Goal: Communication & Community: Answer question/provide support

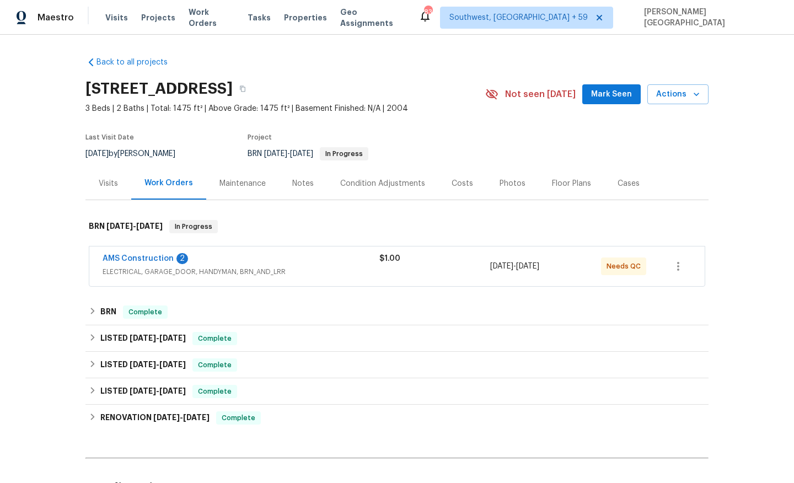
click at [141, 263] on span "AMS Construction" at bounding box center [138, 258] width 71 height 11
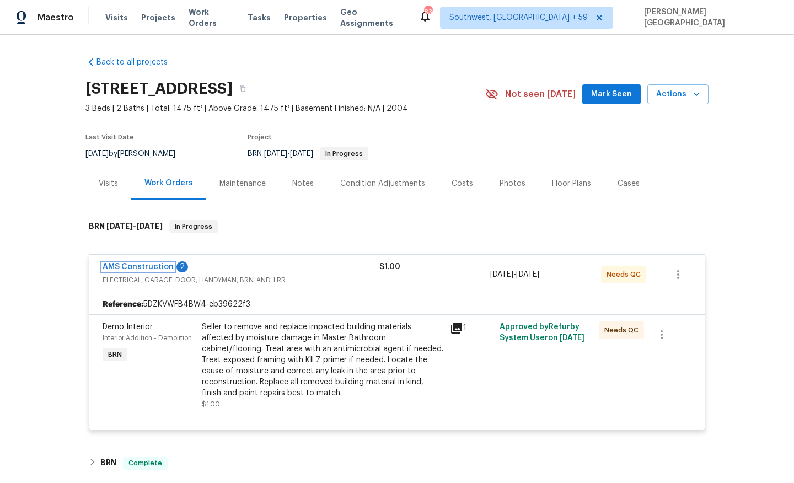
click at [135, 270] on link "AMS Construction" at bounding box center [138, 267] width 71 height 8
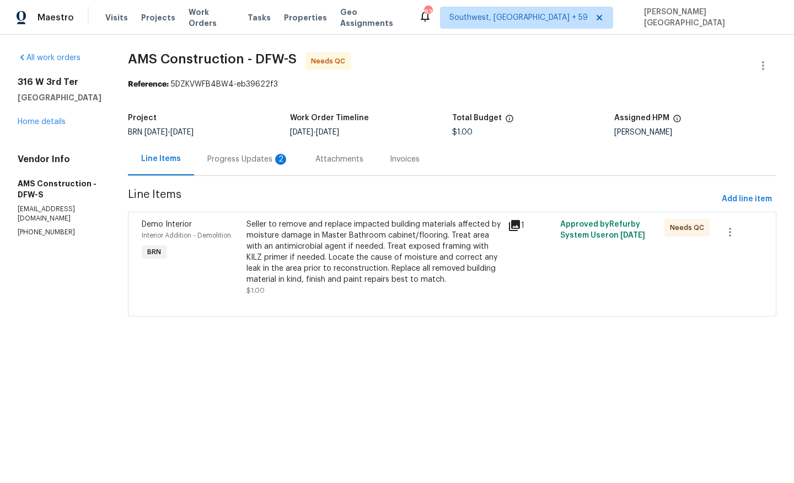
click at [237, 161] on div "Progress Updates 2" at bounding box center [248, 159] width 82 height 11
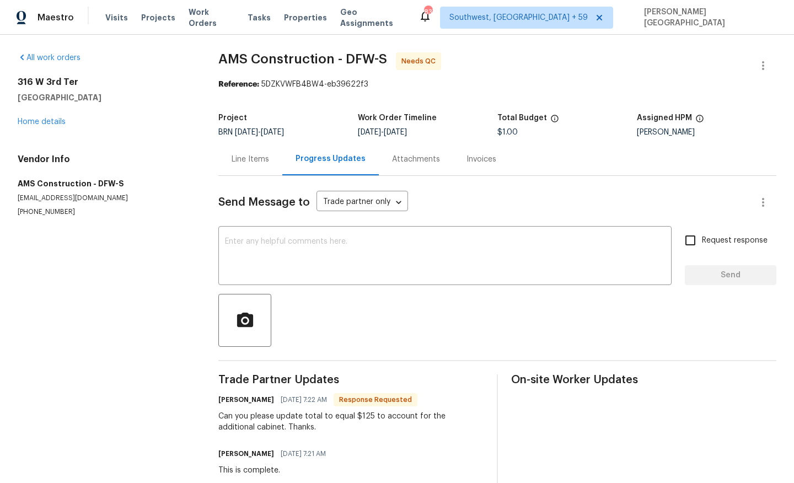
scroll to position [67, 0]
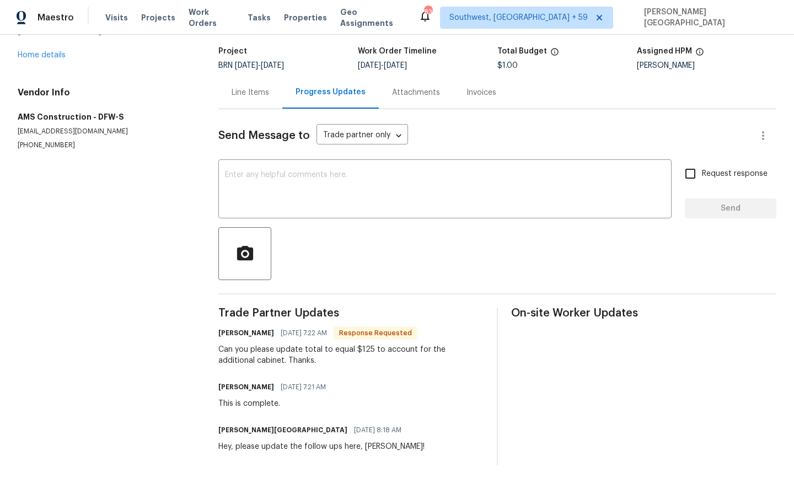
click at [364, 350] on div "Can you please update total to equal $125 to account for the additional cabinet…" at bounding box center [350, 355] width 265 height 22
copy div "Can you please update total to equal $125 to account for the additional cabinet…"
click at [355, 346] on div "Can you please update total to equal $125 to account for the additional cabinet…" at bounding box center [350, 355] width 265 height 22
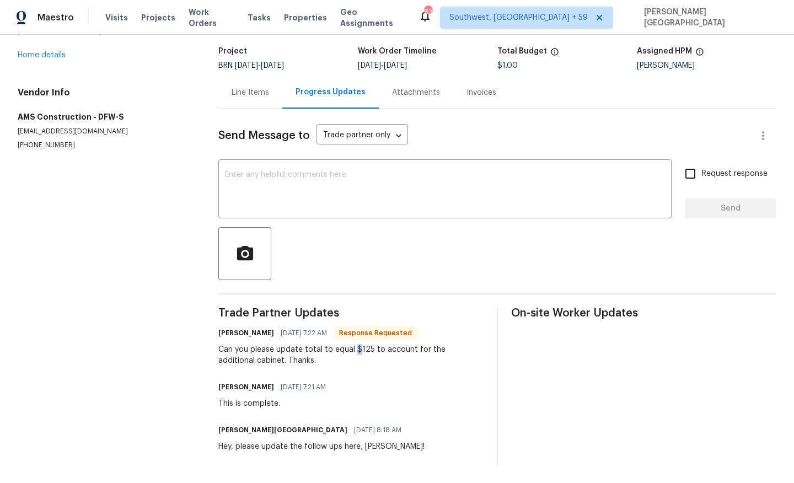
click at [355, 346] on div "Can you please update total to equal $125 to account for the additional cabinet…" at bounding box center [350, 355] width 265 height 22
click at [366, 350] on div "Can you please update total to equal $125 to account for the additional cabinet…" at bounding box center [350, 355] width 265 height 22
click at [252, 115] on div "Send Message to Trade partner only Trade partner only ​ x ​ Request response Se…" at bounding box center [497, 287] width 558 height 356
click at [249, 98] on div "Line Items" at bounding box center [251, 92] width 38 height 11
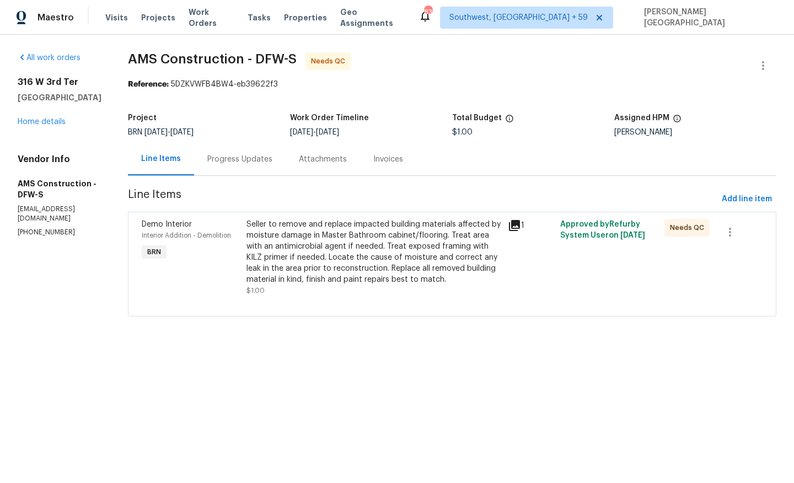
click at [320, 266] on div "Seller to remove and replace impacted building materials affected by moisture d…" at bounding box center [374, 252] width 255 height 66
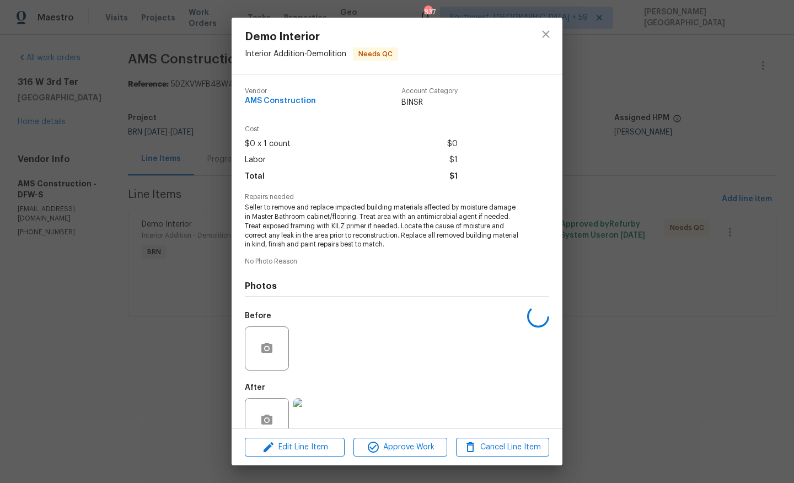
scroll to position [25, 0]
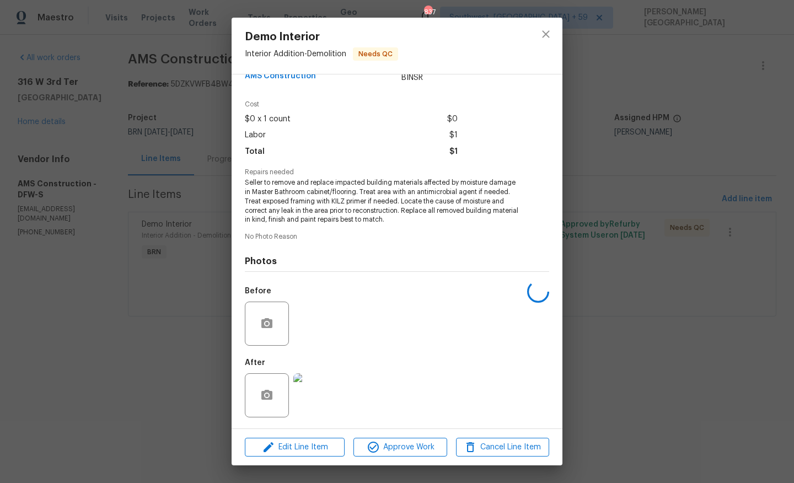
click at [292, 383] on div at bounding box center [315, 395] width 49 height 57
click at [314, 392] on img at bounding box center [315, 395] width 44 height 44
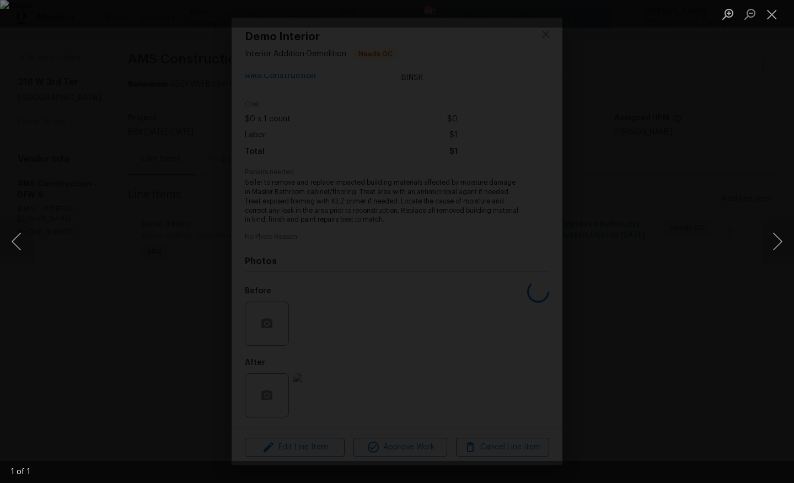
click at [705, 238] on div "Lightbox" at bounding box center [397, 241] width 794 height 483
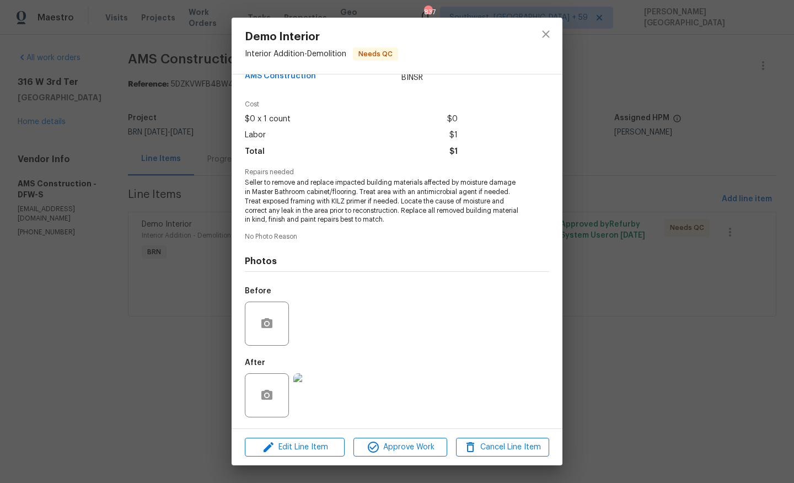
click at [240, 147] on div "Vendor AMS Construction Account Category BINSR Cost $0 x 1 count $0 Labor $1 To…" at bounding box center [397, 251] width 331 height 354
click at [205, 148] on div "Demo Interior Interior Addition - Demolition Needs QC Vendor AMS Construction A…" at bounding box center [397, 241] width 794 height 483
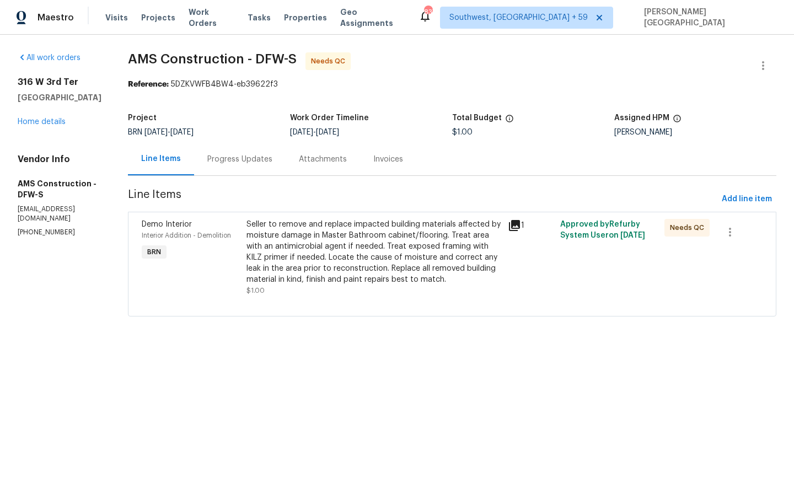
click at [257, 216] on div "Seller to remove and replace impacted building materials affected by moisture d…" at bounding box center [373, 258] width 261 height 84
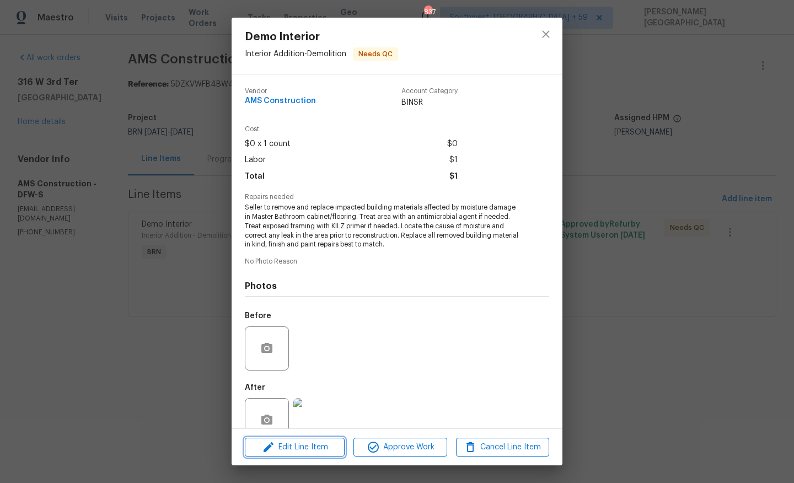
click at [281, 445] on span "Edit Line Item" at bounding box center [294, 448] width 93 height 14
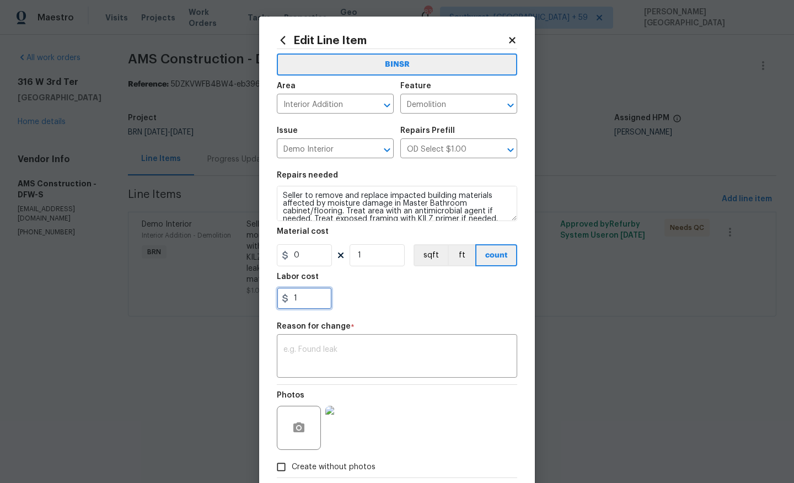
click at [298, 298] on input "1" at bounding box center [304, 298] width 55 height 22
paste input "125"
type input "125"
click at [325, 345] on div "x ​" at bounding box center [397, 357] width 241 height 41
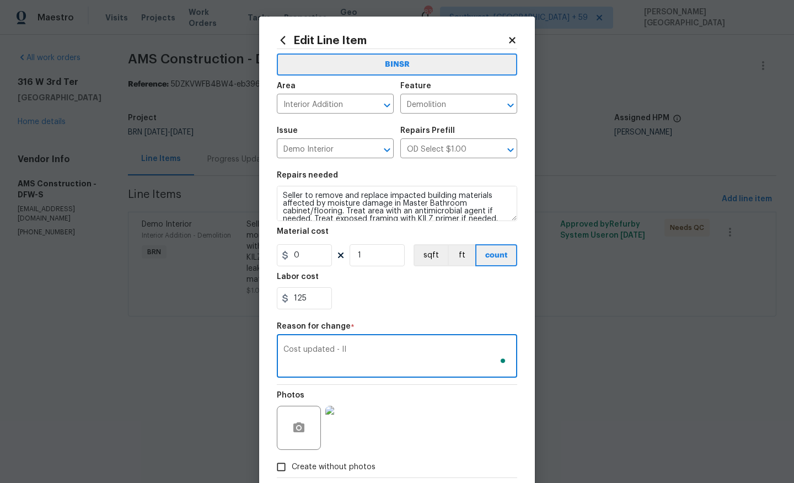
scroll to position [61, 0]
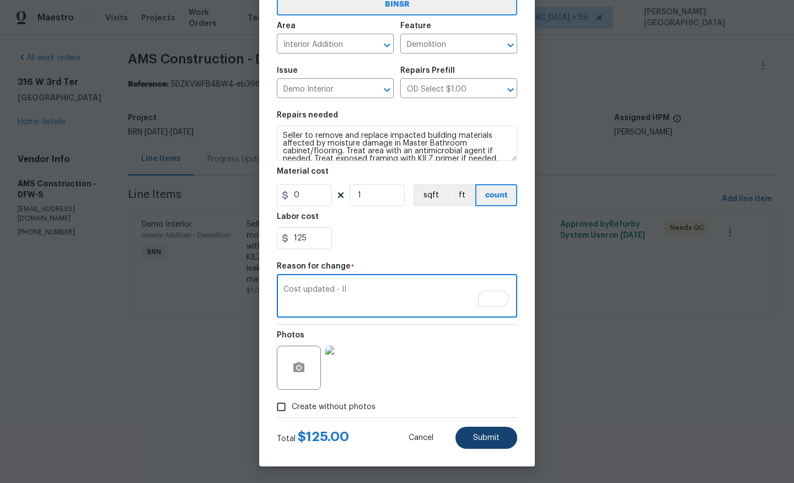
type textarea "Cost updated - II"
click at [488, 437] on span "Submit" at bounding box center [486, 438] width 26 height 8
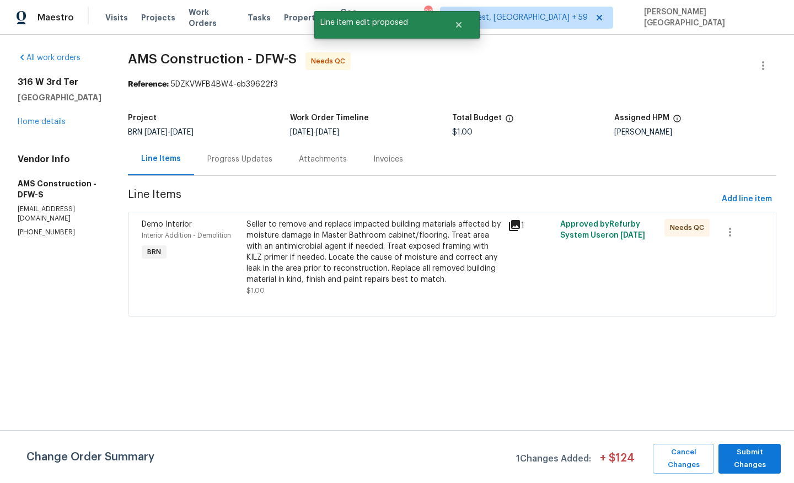
scroll to position [0, 0]
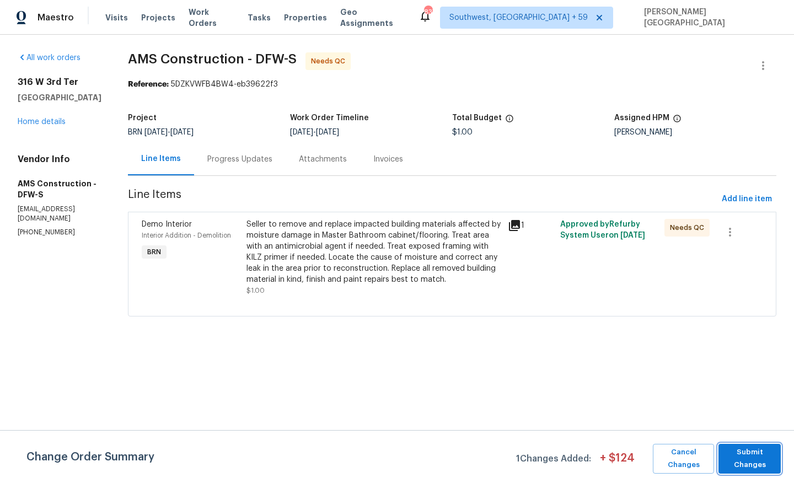
click at [736, 460] on span "Submit Changes" at bounding box center [749, 458] width 51 height 25
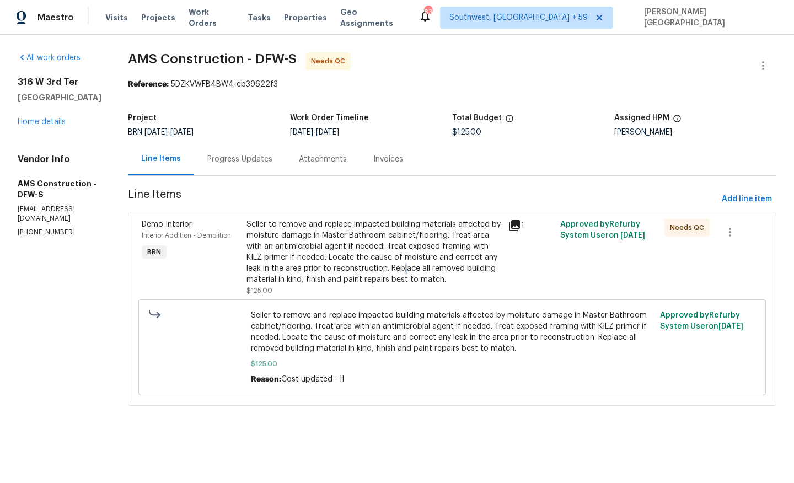
click at [369, 263] on div "Seller to remove and replace impacted building materials affected by moisture d…" at bounding box center [374, 252] width 255 height 66
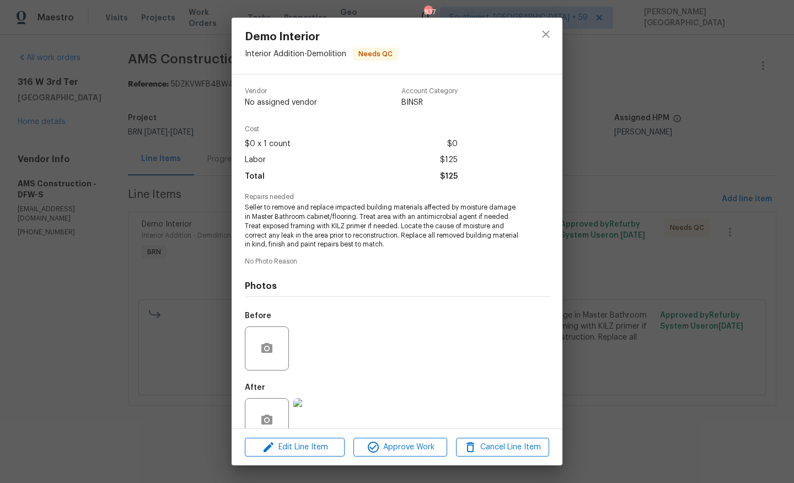
click at [317, 414] on img at bounding box center [315, 420] width 44 height 44
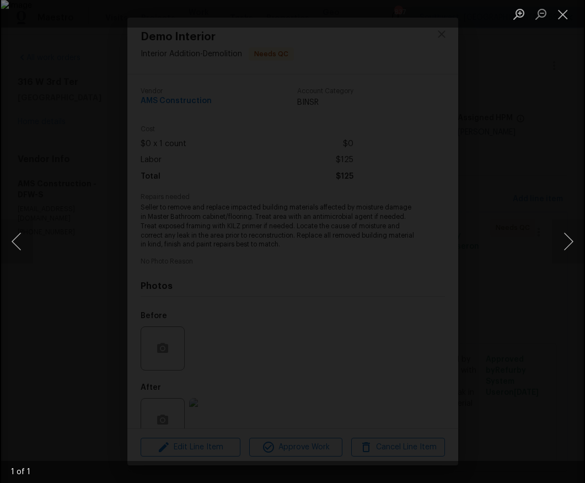
click at [452, 170] on div "Lightbox" at bounding box center [292, 241] width 585 height 483
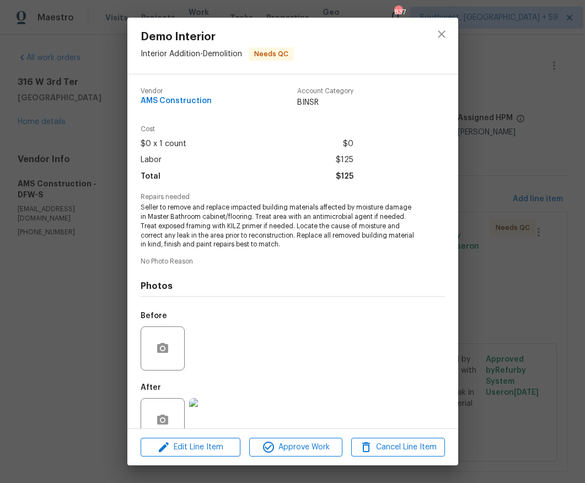
click at [504, 188] on div "Demo Interior Interior Addition - Demolition Needs QC Vendor AMS Construction A…" at bounding box center [292, 241] width 585 height 483
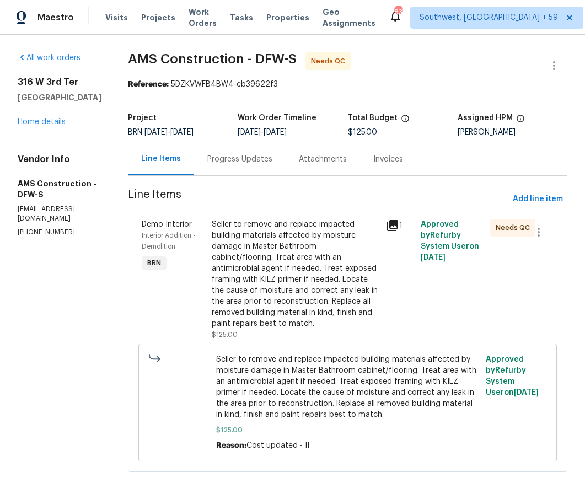
click at [401, 189] on section "AMS Construction - DFW-S Needs QC Reference: 5DZKVWFB4BW4-eb39622f3 Project BRN…" at bounding box center [348, 268] width 440 height 433
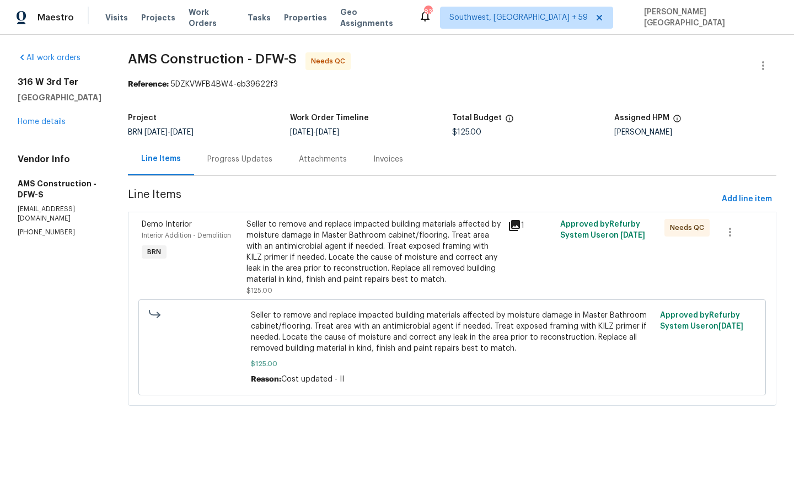
click at [322, 257] on div "Seller to remove and replace impacted building materials affected by moisture d…" at bounding box center [374, 252] width 255 height 66
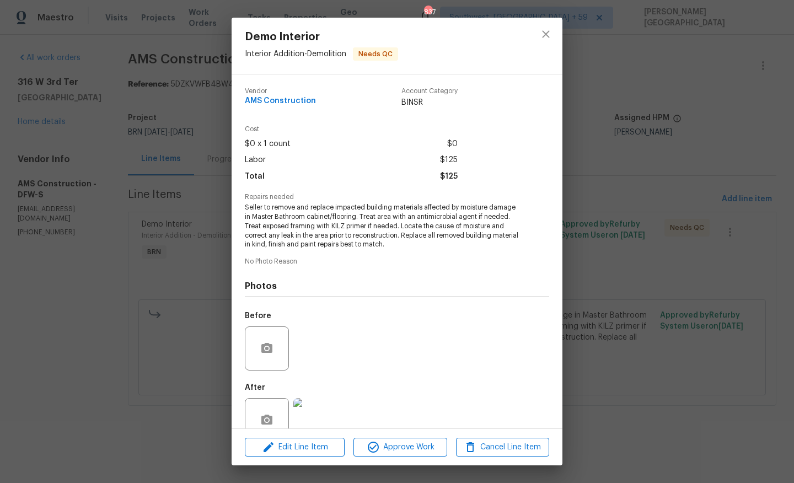
scroll to position [25, 0]
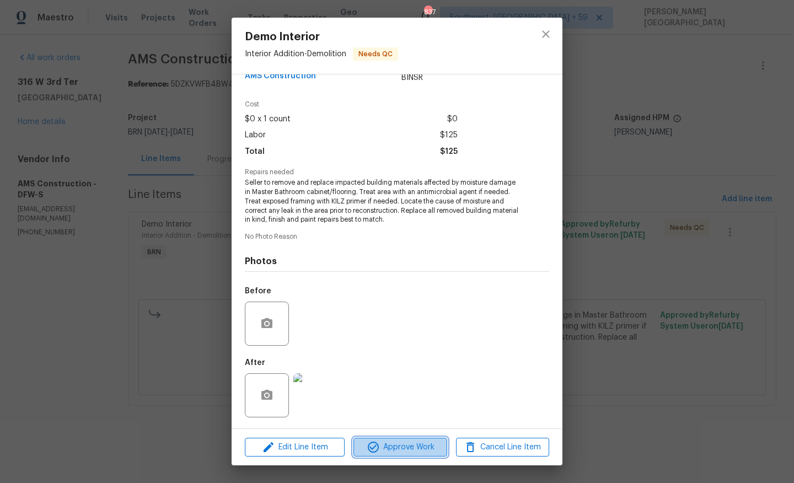
click at [419, 444] on span "Approve Work" at bounding box center [400, 448] width 87 height 14
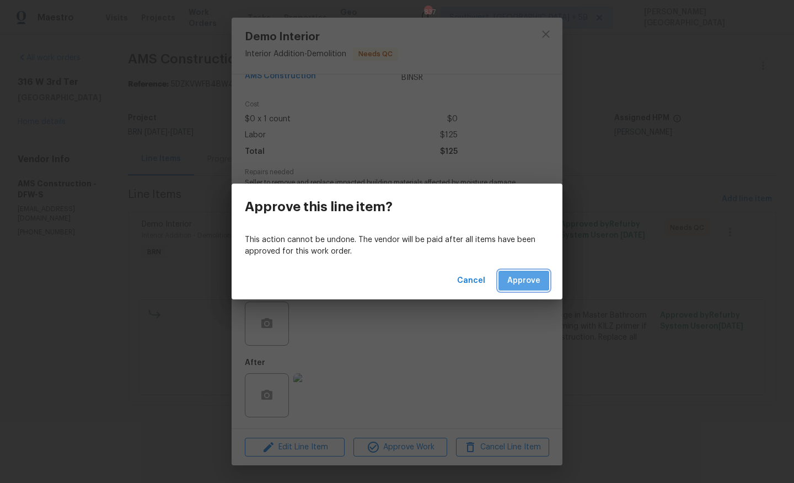
click at [515, 279] on span "Approve" at bounding box center [524, 281] width 33 height 14
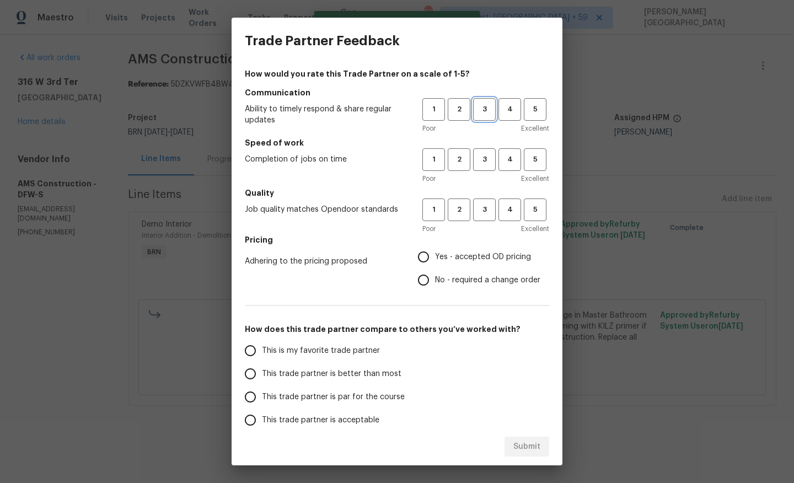
click at [484, 108] on span "3" at bounding box center [484, 109] width 20 height 13
click at [484, 159] on span "3" at bounding box center [484, 159] width 20 height 13
click at [484, 220] on button "3" at bounding box center [484, 210] width 23 height 23
click at [436, 277] on label "No - required a change order" at bounding box center [476, 280] width 129 height 23
click at [435, 277] on input "No - required a change order" at bounding box center [423, 280] width 23 height 23
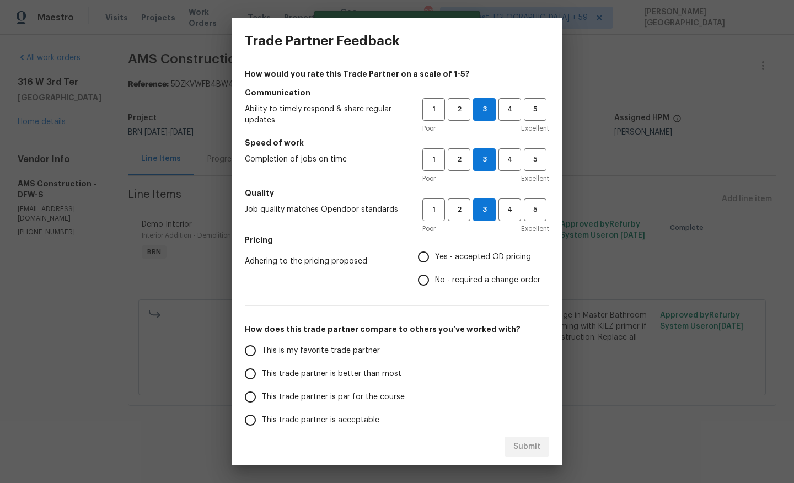
radio input "true"
click at [268, 371] on span "This trade partner is better than most" at bounding box center [332, 375] width 140 height 12
click at [262, 371] on input "This trade partner is better than most" at bounding box center [250, 373] width 23 height 23
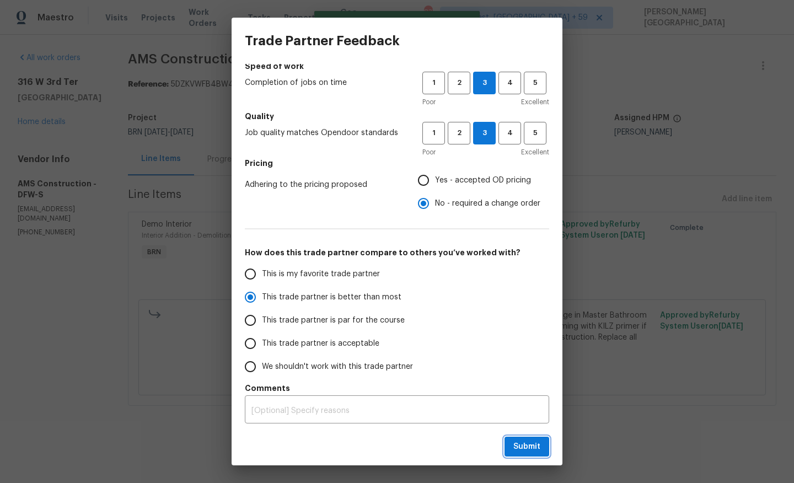
click at [522, 440] on span "Submit" at bounding box center [527, 447] width 27 height 14
radio input "true"
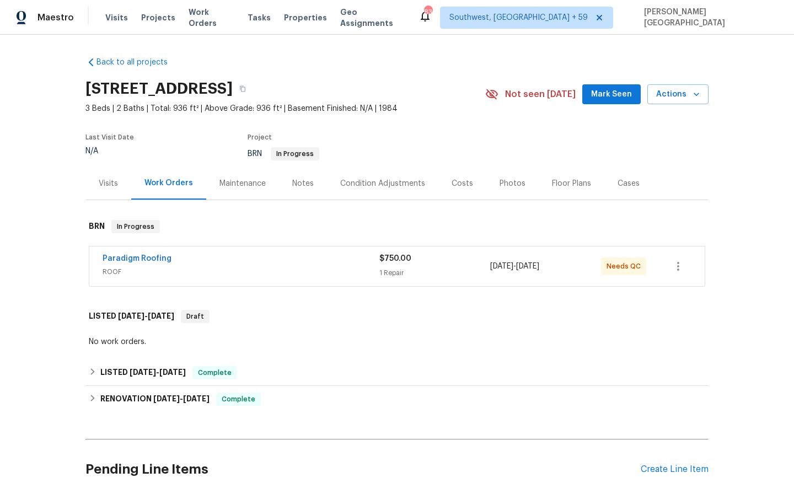
click at [140, 253] on div "Paradigm Roofing ROOF $750.00 1 Repair 8/14/2025 - 8/15/2025 Needs QC" at bounding box center [397, 267] width 616 height 40
click at [141, 256] on link "Paradigm Roofing" at bounding box center [137, 259] width 69 height 8
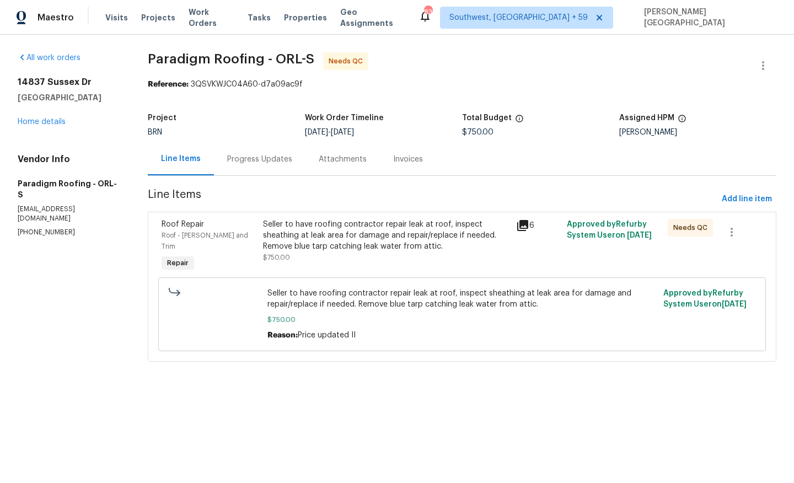
click at [266, 174] on div "Progress Updates" at bounding box center [260, 159] width 92 height 33
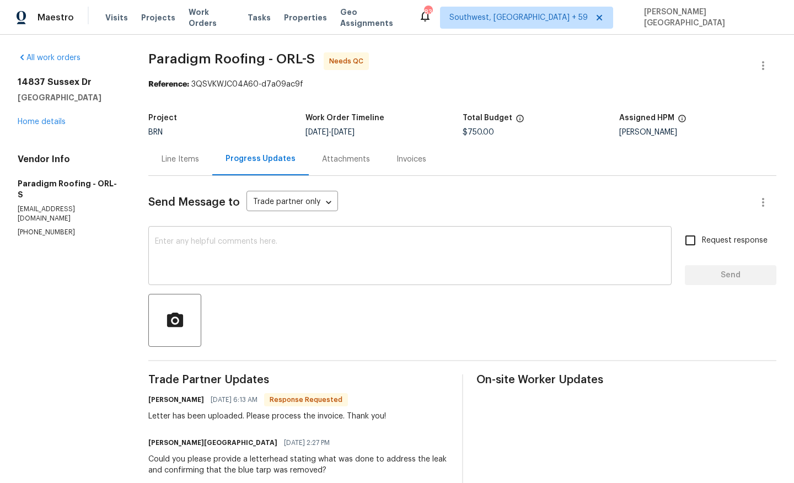
click at [206, 246] on textarea at bounding box center [410, 257] width 510 height 39
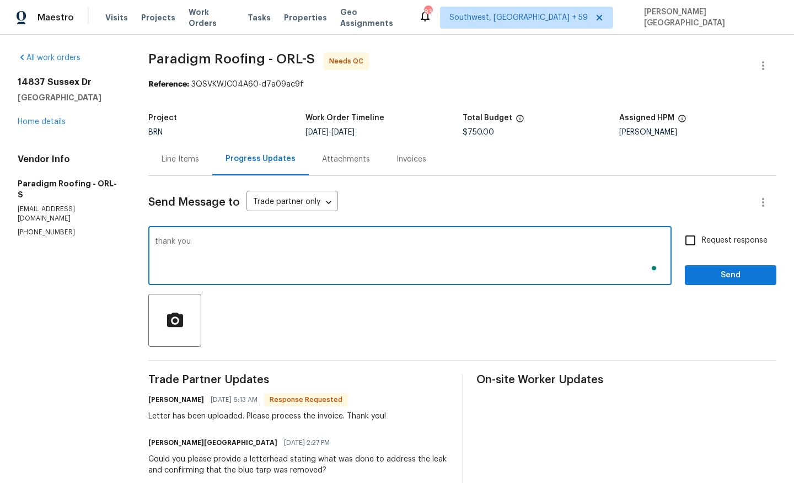
type textarea "thank you!"
type textarea "thank you"
click at [184, 234] on div "x ​" at bounding box center [410, 257] width 524 height 56
type textarea "Thank you, Bo, I appreciate it."
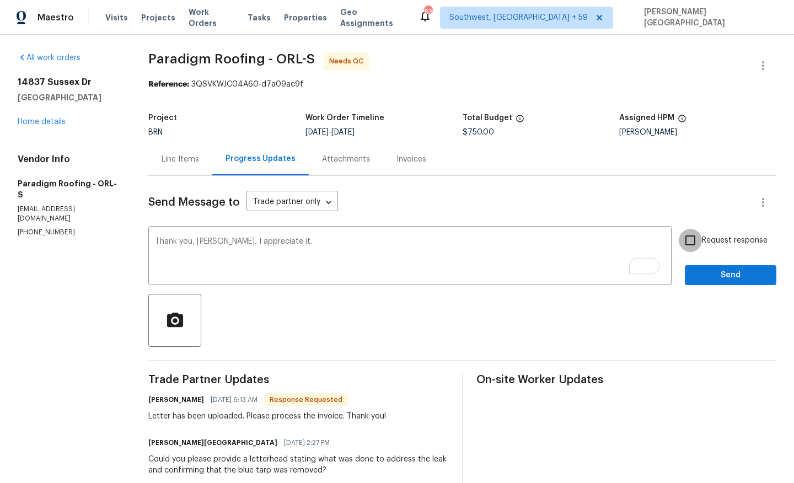
click at [693, 236] on input "Request response" at bounding box center [690, 240] width 23 height 23
checkbox input "true"
click at [706, 269] on span "Send" at bounding box center [731, 276] width 74 height 14
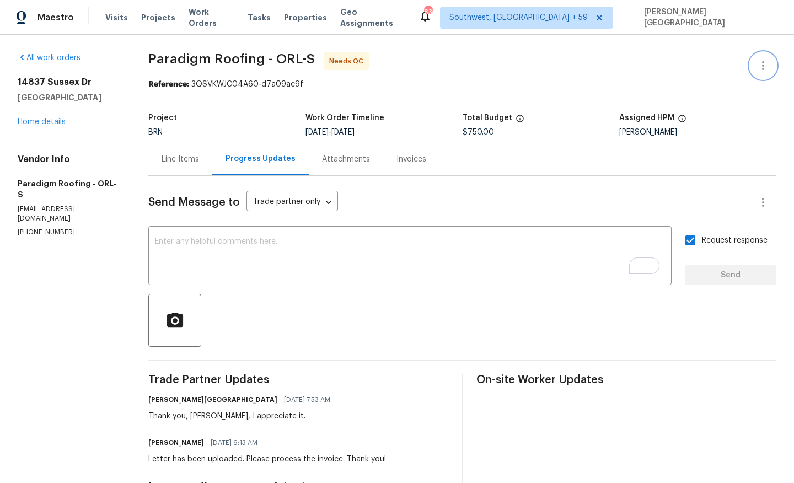
click at [764, 71] on icon "button" at bounding box center [763, 65] width 13 height 13
click at [696, 69] on li "Edit" at bounding box center [727, 66] width 119 height 18
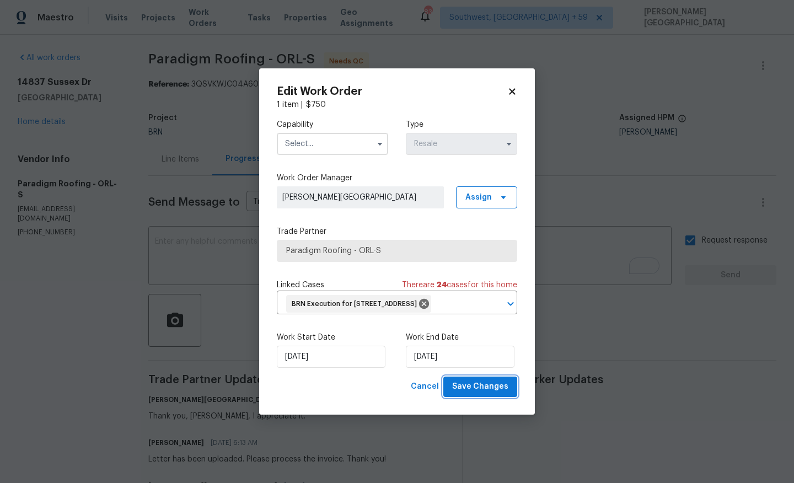
click at [464, 388] on button "Save Changes" at bounding box center [481, 387] width 74 height 20
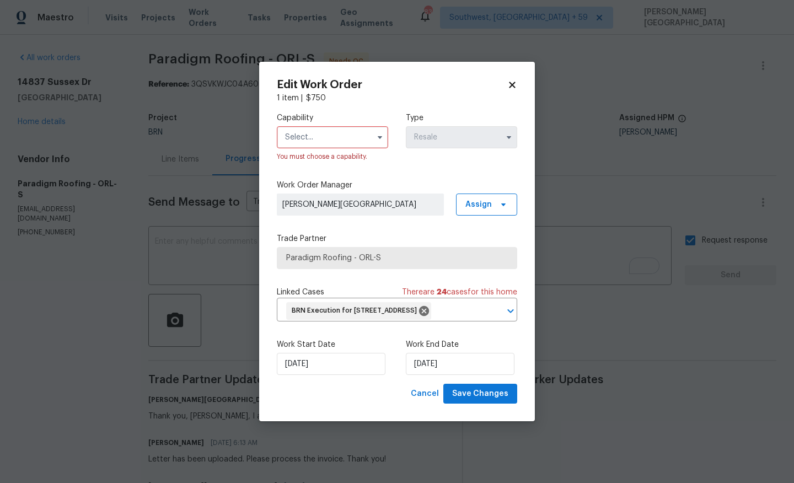
click at [334, 130] on input "text" at bounding box center [332, 137] width 111 height 22
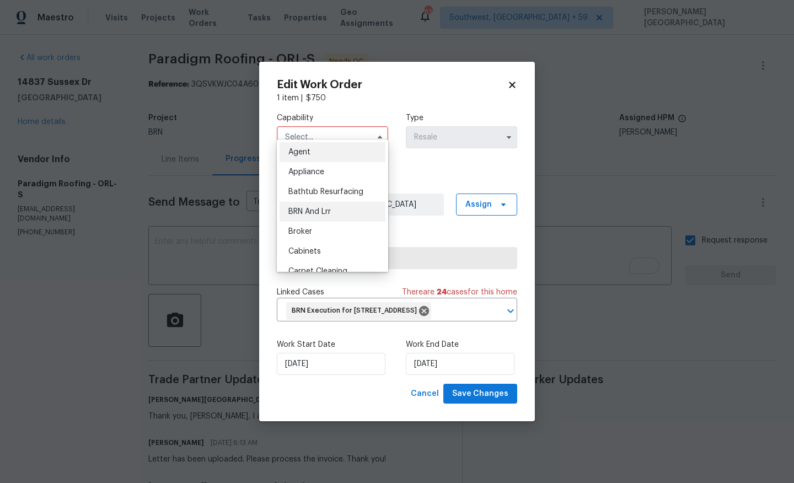
click at [334, 209] on div "BRN And Lrr" at bounding box center [333, 212] width 106 height 20
type input "BRN And Lrr"
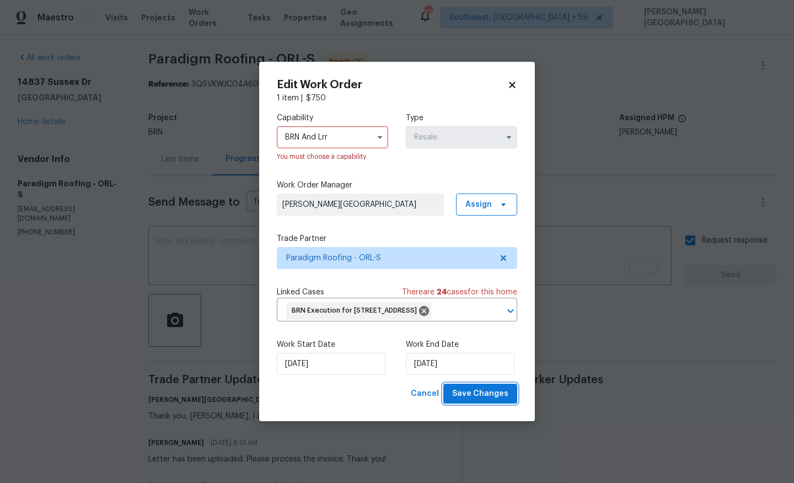
click at [473, 401] on span "Save Changes" at bounding box center [480, 394] width 56 height 14
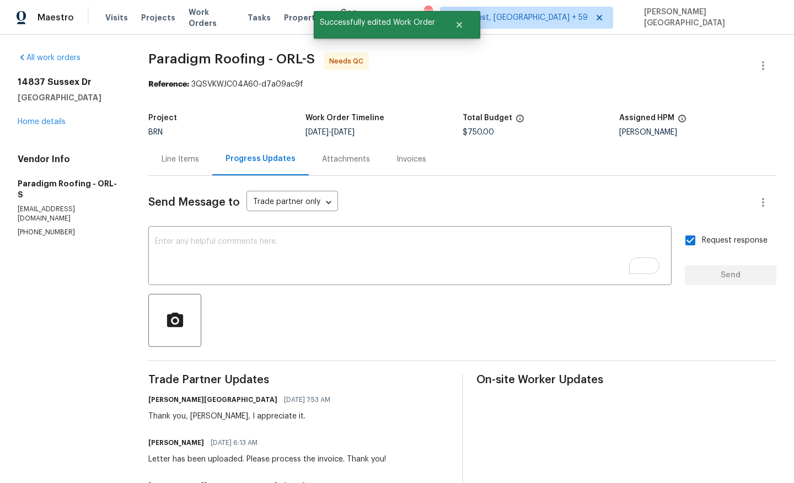
click at [190, 151] on div "Line Items" at bounding box center [180, 159] width 64 height 33
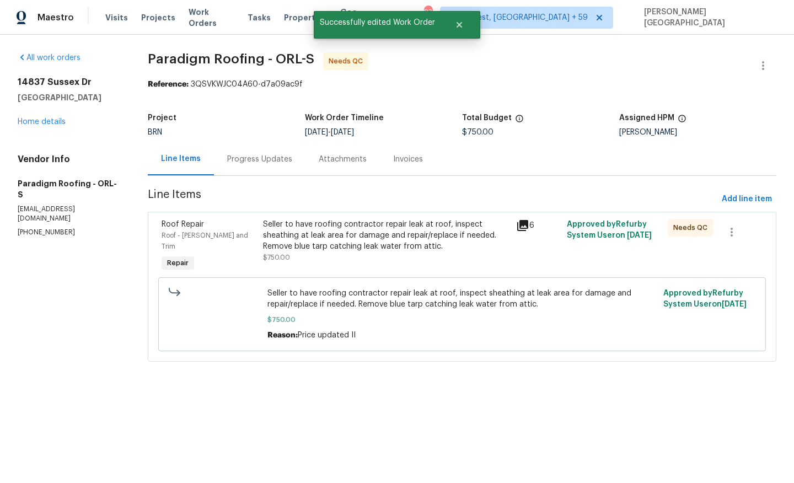
click at [369, 231] on div "Seller to have roofing contractor repair leak at roof, inspect sheathing at lea…" at bounding box center [386, 235] width 247 height 33
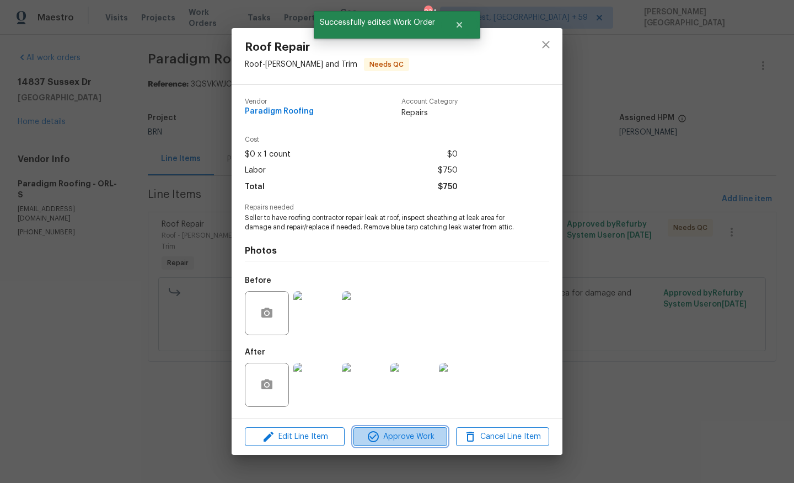
click at [393, 435] on span "Approve Work" at bounding box center [400, 437] width 87 height 14
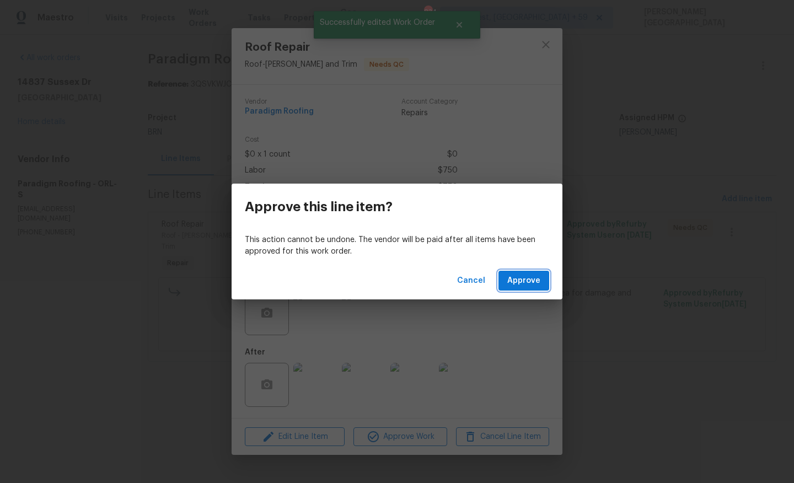
click at [522, 285] on span "Approve" at bounding box center [524, 281] width 33 height 14
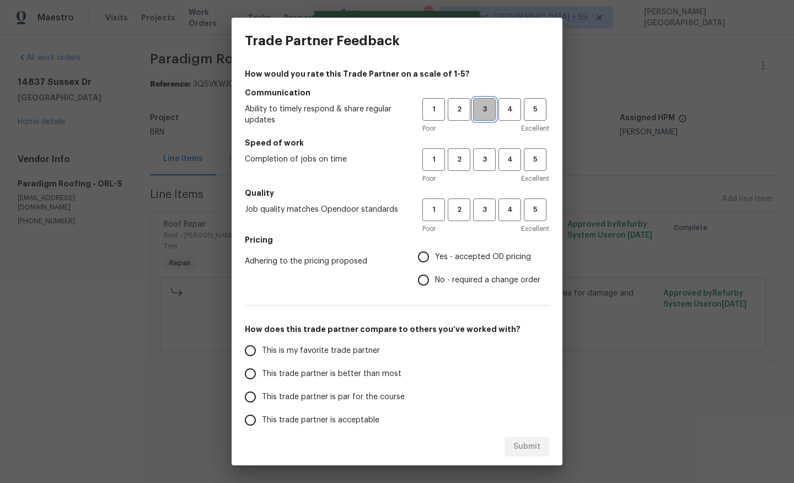
click at [486, 108] on span "3" at bounding box center [484, 109] width 20 height 13
click at [485, 170] on button "3" at bounding box center [484, 159] width 23 height 23
click at [484, 212] on span "3" at bounding box center [484, 210] width 20 height 13
click at [434, 280] on input "No - required a change order" at bounding box center [423, 280] width 23 height 23
radio input "true"
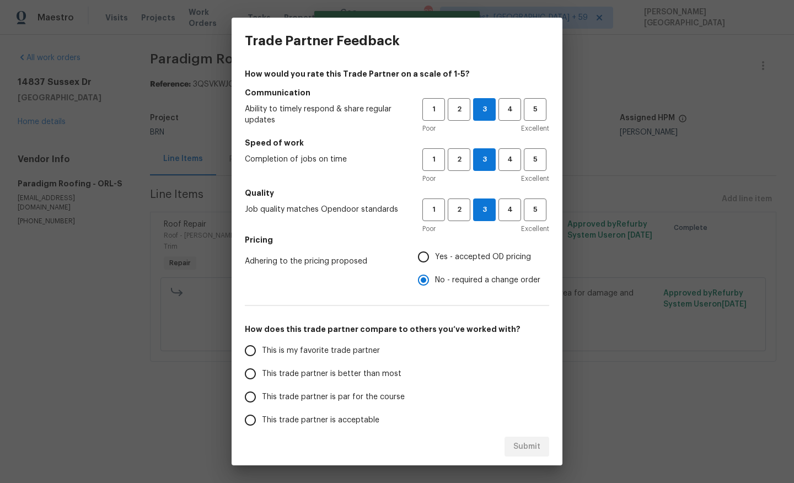
click at [317, 374] on span "This trade partner is better than most" at bounding box center [332, 375] width 140 height 12
click at [262, 374] on input "This trade partner is better than most" at bounding box center [250, 373] width 23 height 23
click at [519, 450] on span "Submit" at bounding box center [527, 447] width 27 height 14
radio input "true"
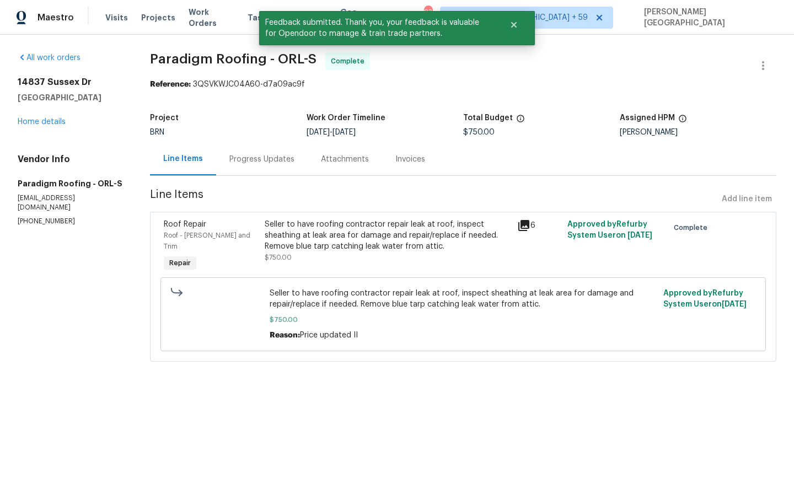
click at [269, 166] on div "Progress Updates" at bounding box center [262, 159] width 92 height 33
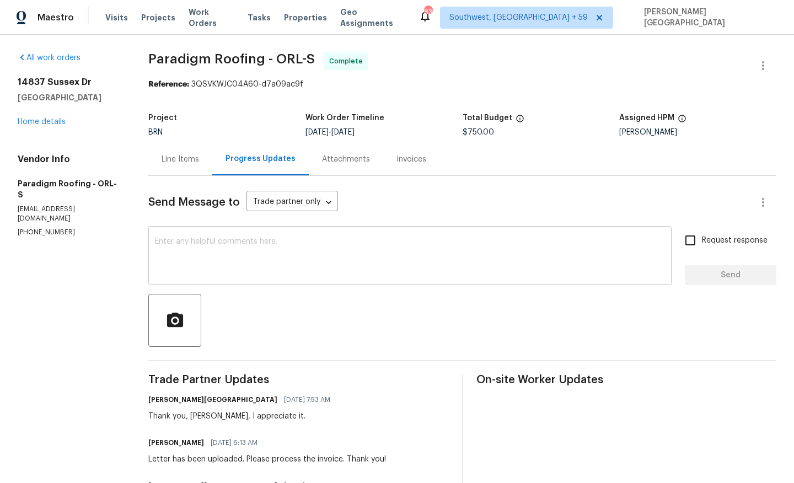
click at [169, 247] on textarea at bounding box center [410, 257] width 510 height 39
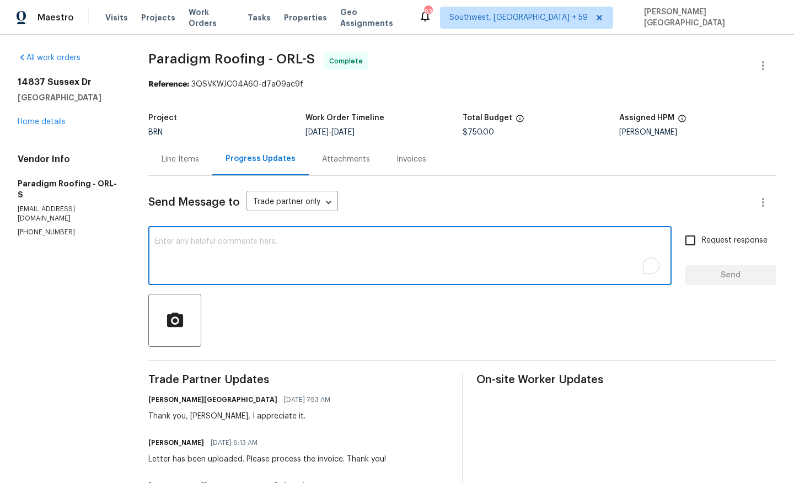
paste textarea "Please upload the detailed paid invoice under invoice section. Thank you for yo…"
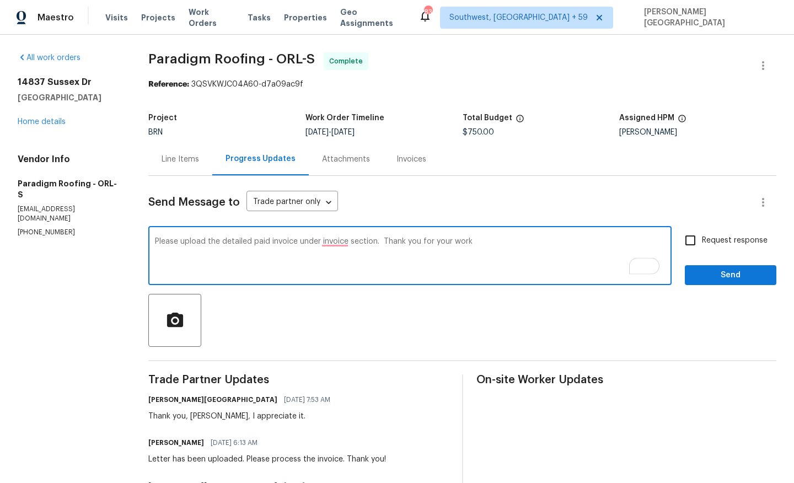
type textarea "Please upload the detailed paid invoice under invoice section. Thank you for yo…"
click at [713, 247] on label "Request response" at bounding box center [723, 240] width 89 height 23
click at [702, 247] on input "Request response" at bounding box center [690, 240] width 23 height 23
checkbox input "true"
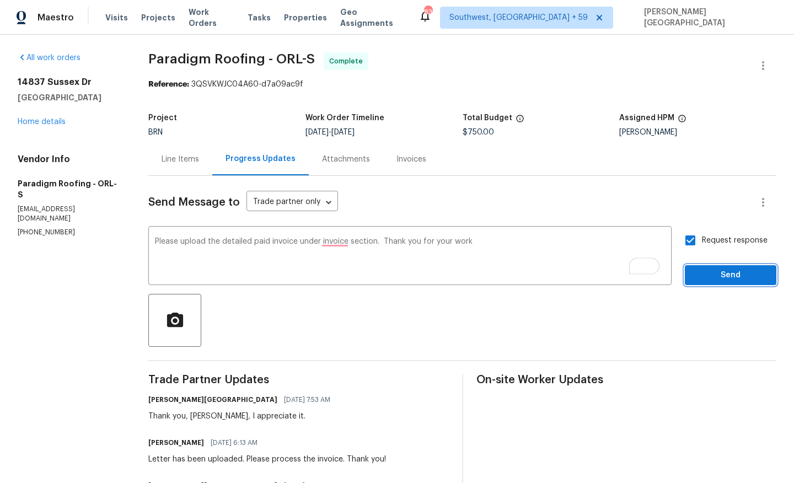
click at [722, 281] on span "Send" at bounding box center [731, 276] width 74 height 14
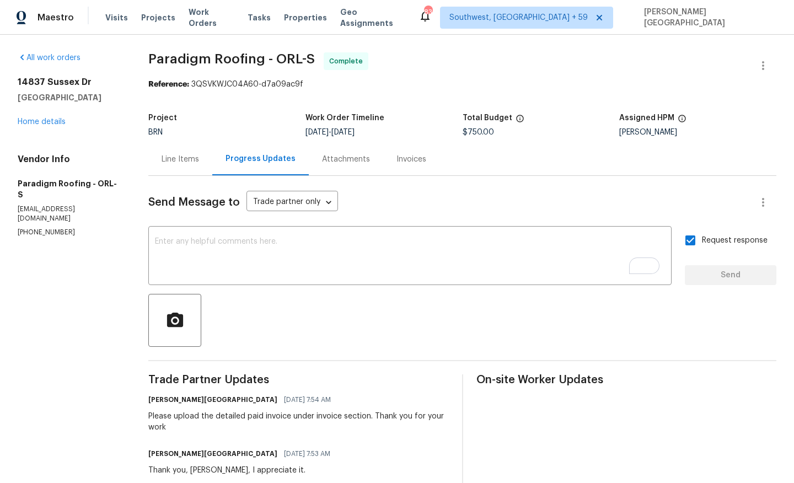
click at [417, 158] on div "Invoices" at bounding box center [412, 159] width 30 height 11
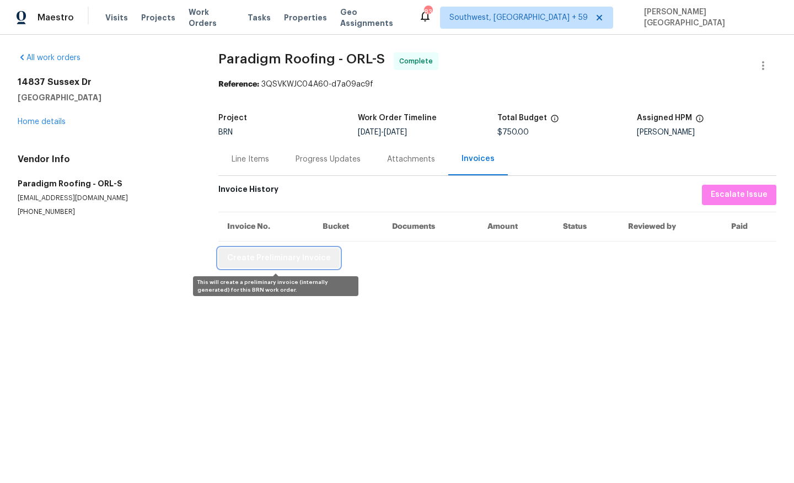
click at [286, 263] on span "Create Preliminary Invoice" at bounding box center [279, 259] width 104 height 14
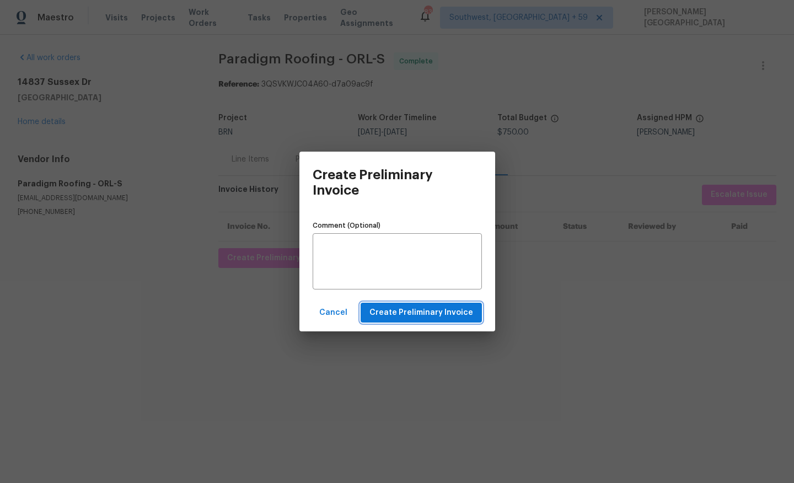
click at [395, 309] on span "Create Preliminary Invoice" at bounding box center [422, 313] width 104 height 14
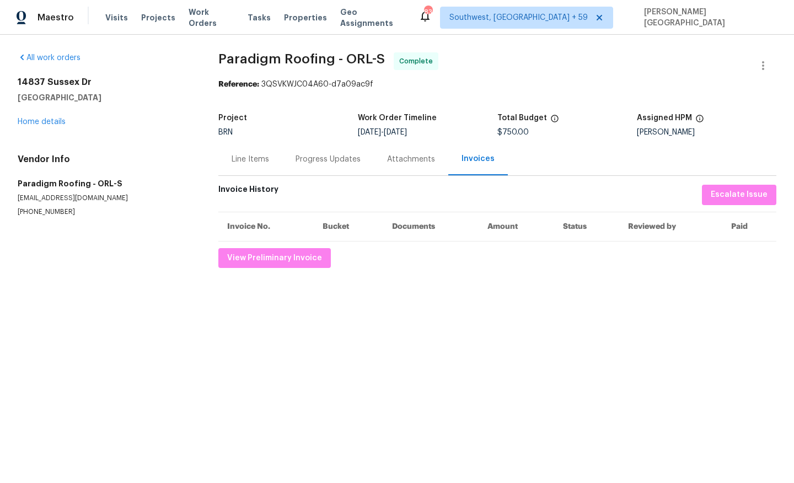
click at [237, 61] on span "Paradigm Roofing - ORL-S" at bounding box center [301, 58] width 167 height 13
click at [330, 61] on span "Paradigm Roofing - ORL-S" at bounding box center [301, 58] width 167 height 13
copy span "Paradigm Roofing"
click at [231, 162] on div "Line Items" at bounding box center [250, 159] width 64 height 33
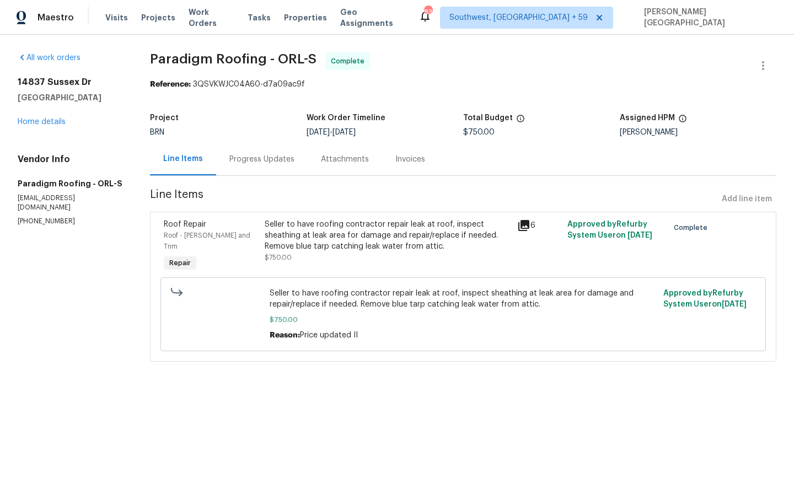
click at [308, 236] on div "Seller to have roofing contractor repair leak at roof, inspect sheathing at lea…" at bounding box center [387, 235] width 245 height 33
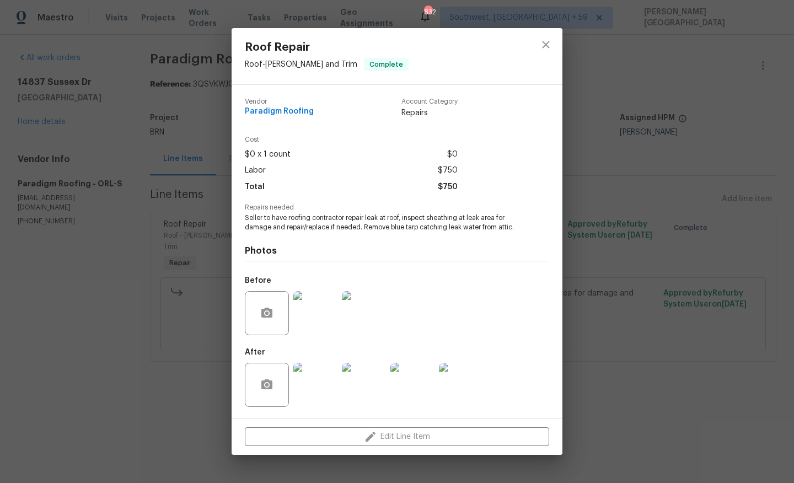
click at [323, 223] on span "Seller to have roofing contractor repair leak at roof, inspect sheathing at lea…" at bounding box center [382, 222] width 274 height 19
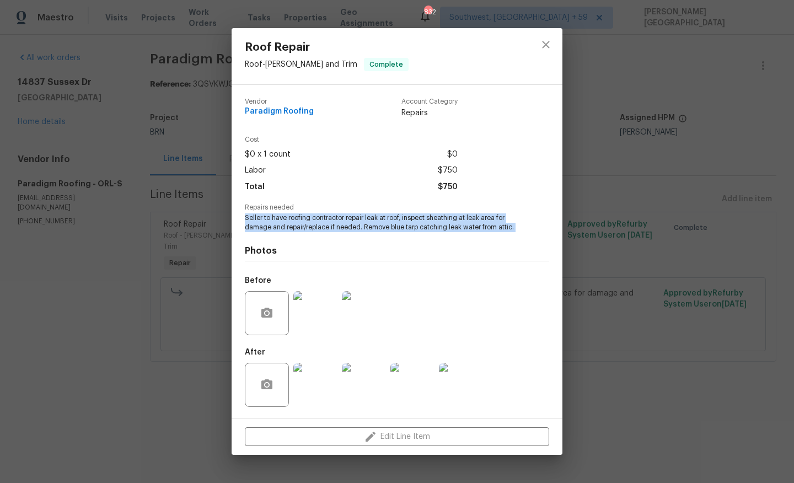
click at [323, 223] on span "Seller to have roofing contractor repair leak at roof, inspect sheathing at lea…" at bounding box center [382, 222] width 274 height 19
copy span "Seller to have roofing contractor repair leak at roof, inspect sheathing at lea…"
click at [312, 302] on img at bounding box center [315, 313] width 44 height 44
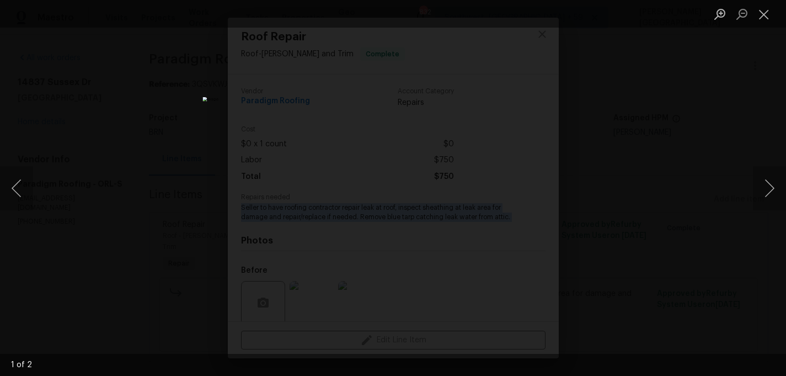
click at [636, 136] on div "Lightbox" at bounding box center [393, 188] width 786 height 376
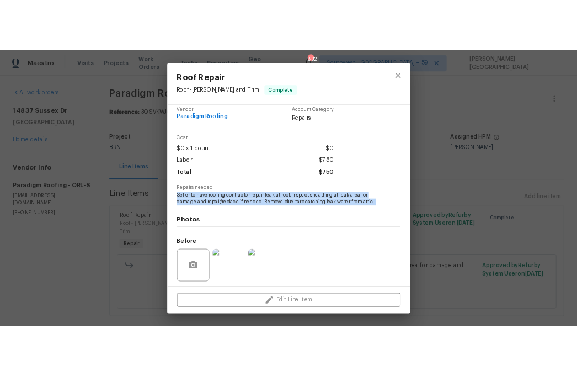
scroll to position [86, 0]
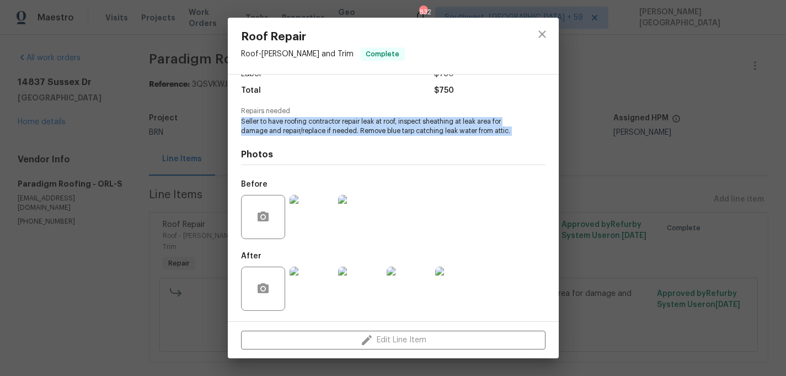
click at [364, 280] on img at bounding box center [360, 288] width 44 height 44
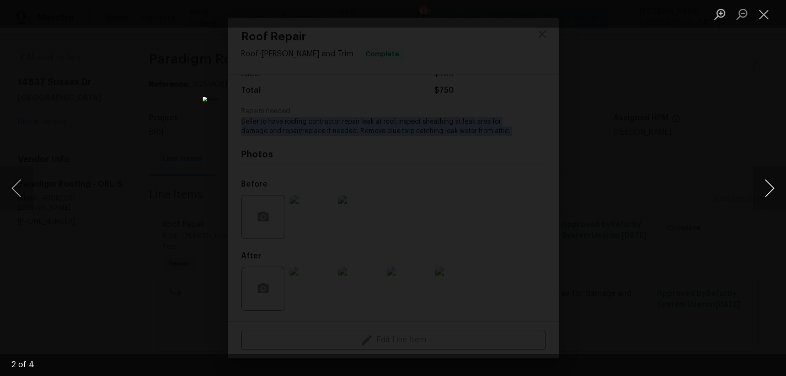
click at [776, 190] on button "Next image" at bounding box center [769, 188] width 33 height 44
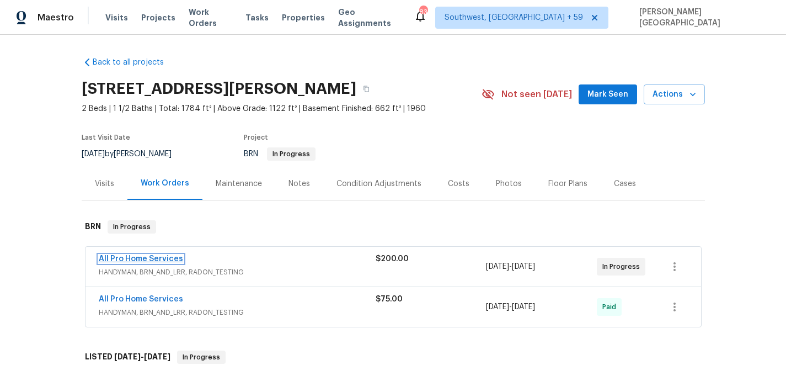
click at [159, 259] on link "All Pro Home Services" at bounding box center [141, 259] width 84 height 8
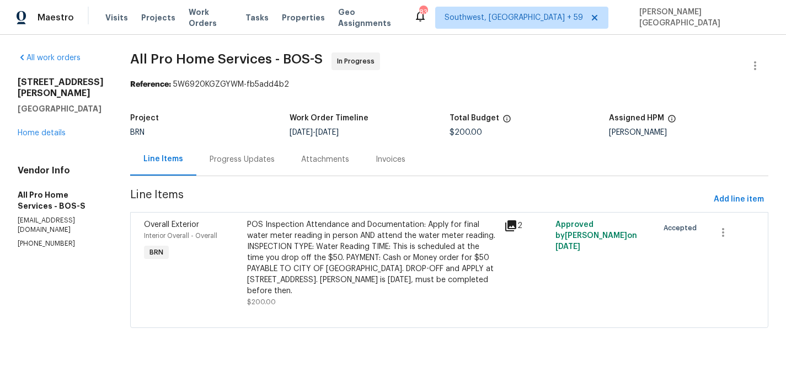
click at [225, 150] on div "Progress Updates" at bounding box center [242, 159] width 92 height 33
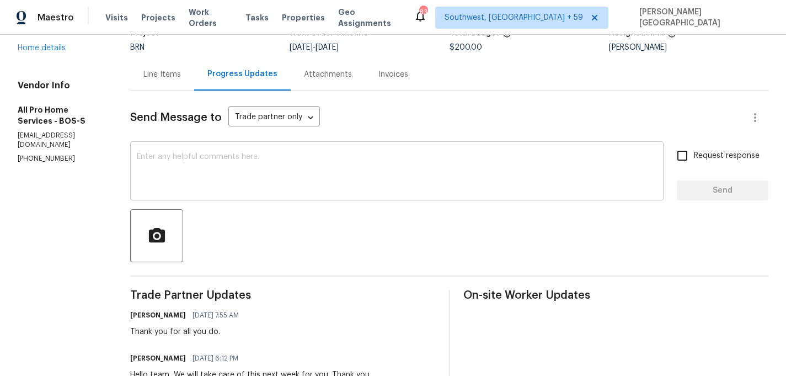
scroll to position [77, 0]
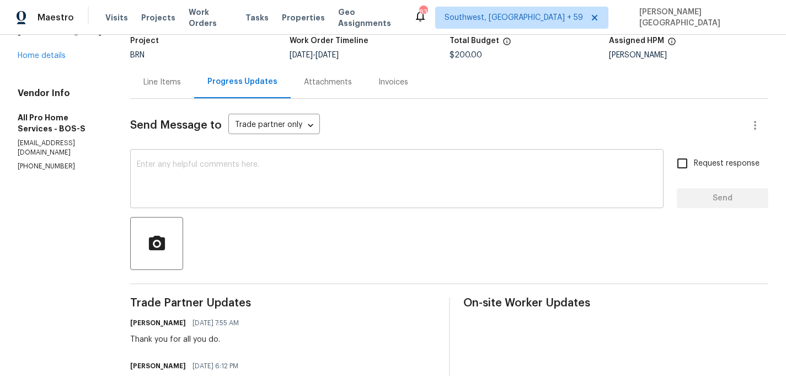
click at [174, 176] on textarea at bounding box center [397, 180] width 520 height 39
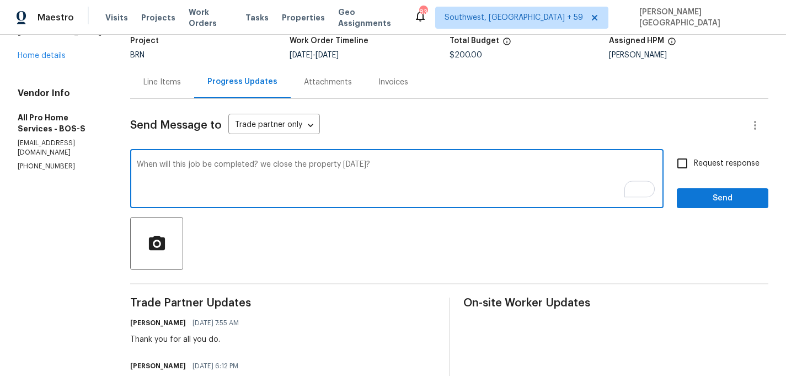
type textarea "When will this job be completed? we close the property on Friday?"
click at [691, 157] on input "Request response" at bounding box center [682, 163] width 23 height 23
checkbox input "true"
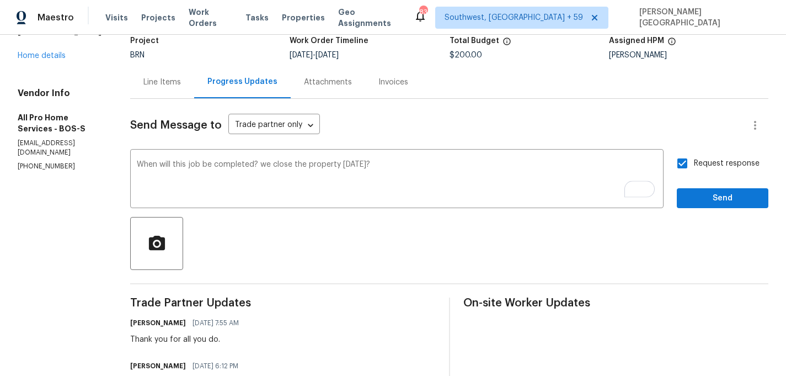
click at [709, 216] on div "Send Message to Trade partner only Trade partner only ​ When will this job be c…" at bounding box center [449, 299] width 638 height 401
click at [707, 190] on button "Send" at bounding box center [723, 198] width 92 height 20
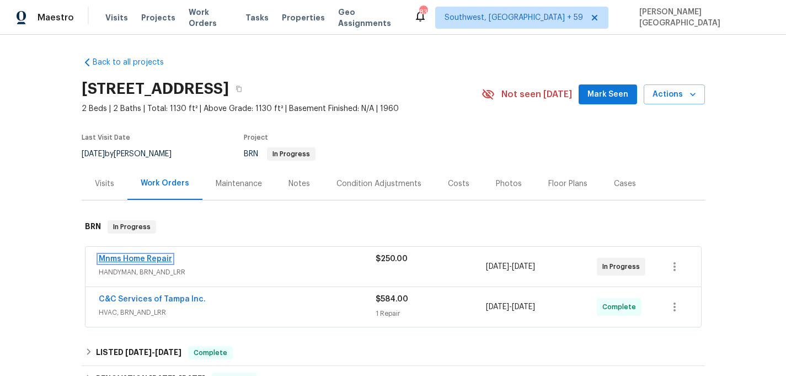
click at [109, 255] on link "Mnms Home Repair" at bounding box center [135, 259] width 73 height 8
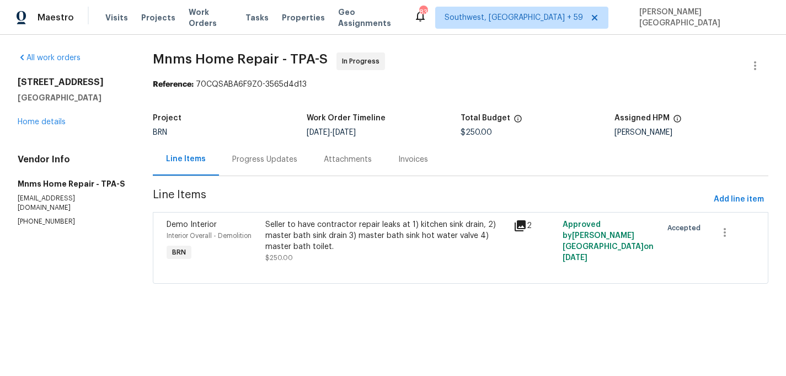
click at [291, 165] on div "Progress Updates" at bounding box center [265, 159] width 92 height 33
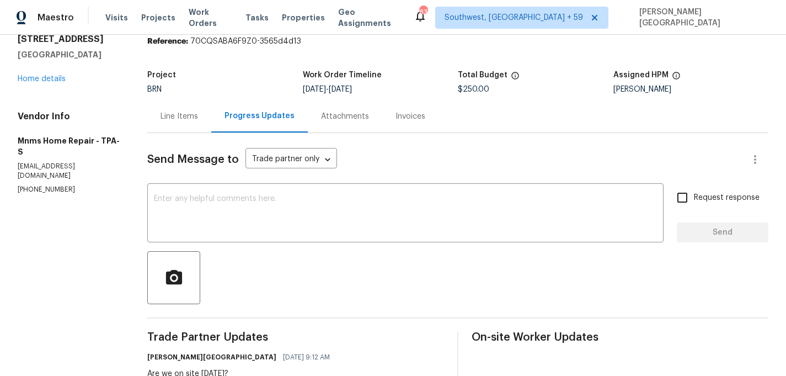
scroll to position [24, 0]
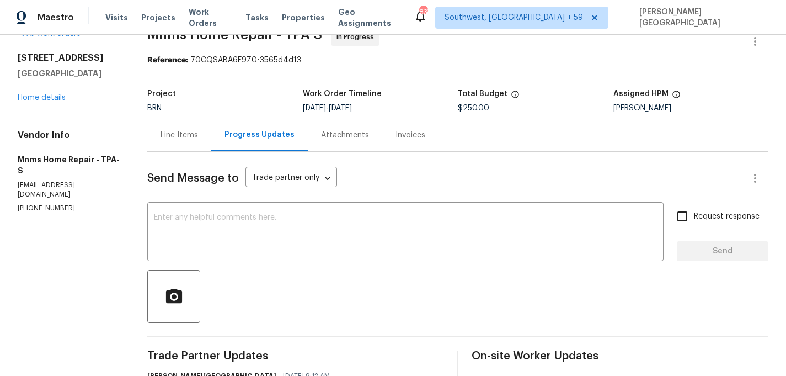
click at [12, 190] on div "All work orders [STREET_ADDRESS] Home details Vendor Info Mnms Home Repair - TP…" at bounding box center [393, 327] width 786 height 634
copy p "[PHONE_NUMBER]"
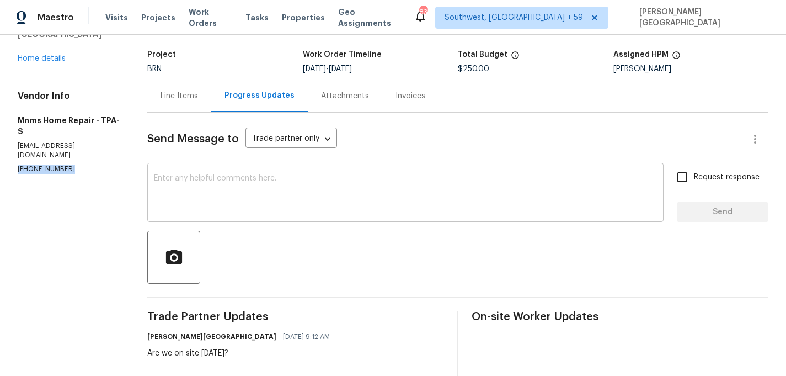
scroll to position [0, 0]
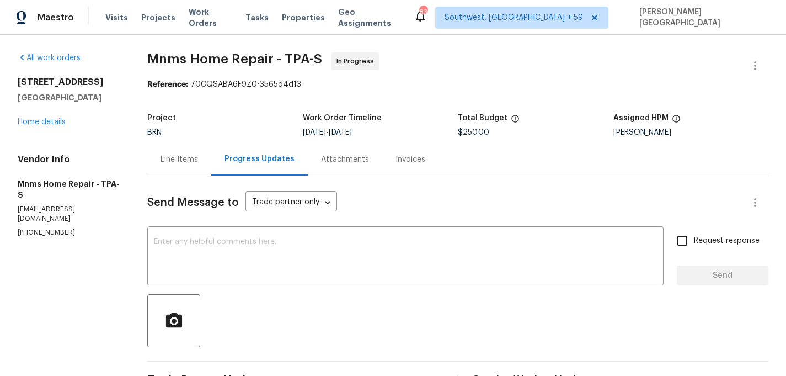
click at [178, 164] on div "Line Items" at bounding box center [180, 159] width 38 height 11
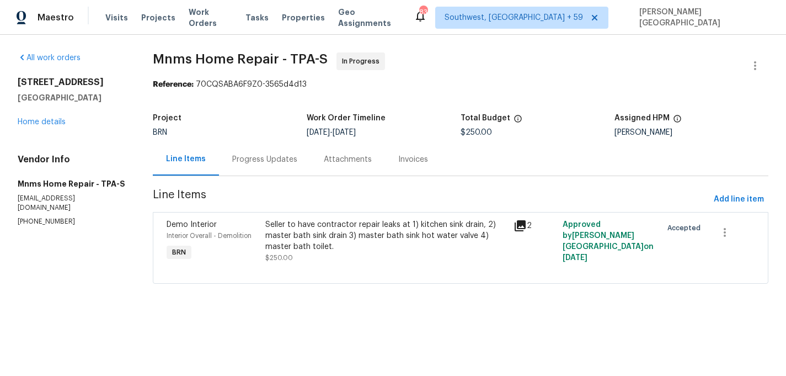
click at [261, 162] on div "Progress Updates" at bounding box center [264, 159] width 65 height 11
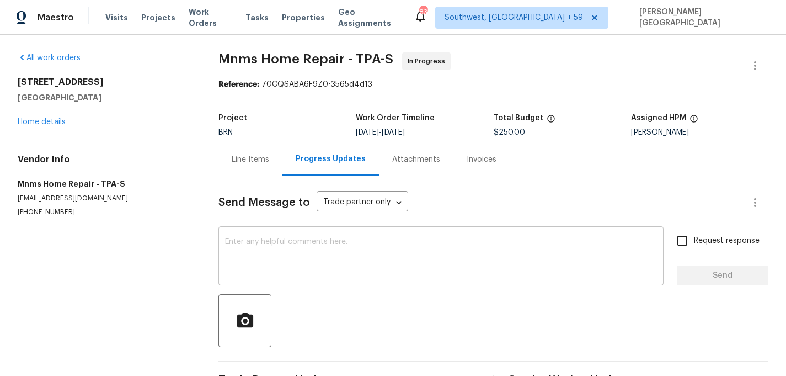
scroll to position [36, 0]
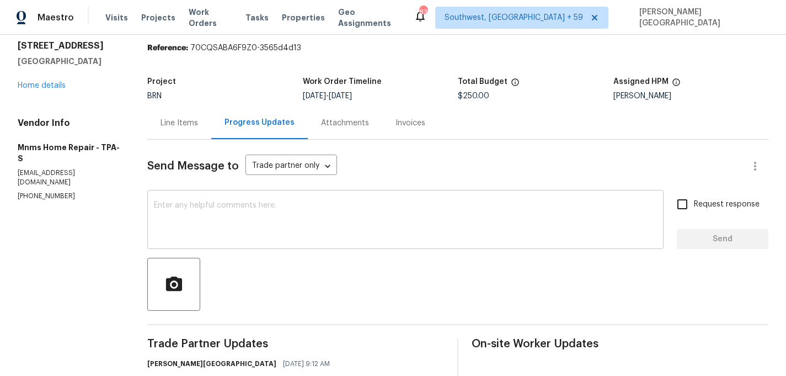
click at [188, 223] on textarea at bounding box center [405, 220] width 503 height 39
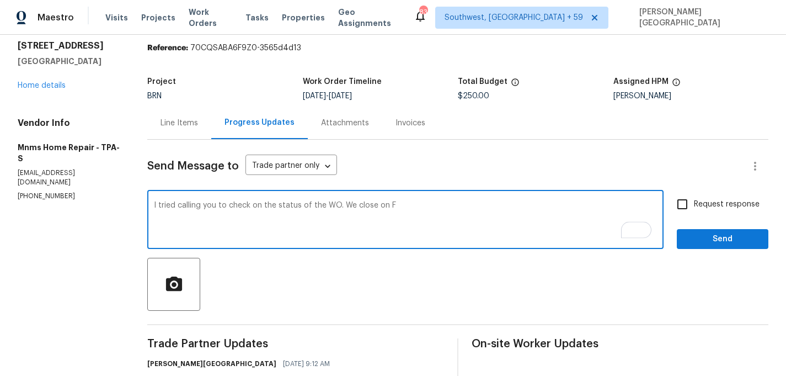
click at [402, 206] on textarea "I tried calling you to check on the status of the WO. We close on F" at bounding box center [405, 220] width 503 height 39
type textarea "I tried calling you to check on the status of the WO. We close on Friday could …"
click at [696, 205] on span "Request response" at bounding box center [727, 205] width 66 height 12
click at [694, 205] on input "Request response" at bounding box center [682, 204] width 23 height 23
checkbox input "true"
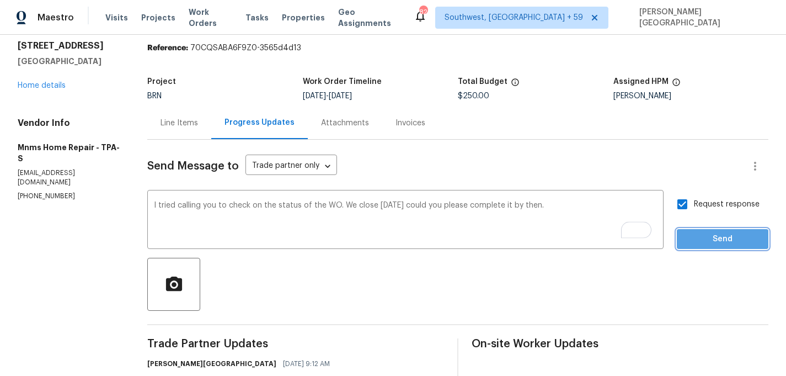
click at [709, 242] on span "Send" at bounding box center [723, 239] width 74 height 14
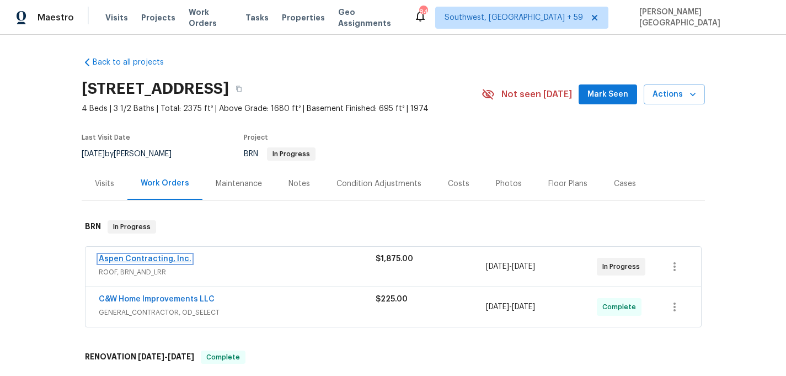
click at [148, 258] on link "Aspen Contracting, Inc." at bounding box center [145, 259] width 93 height 8
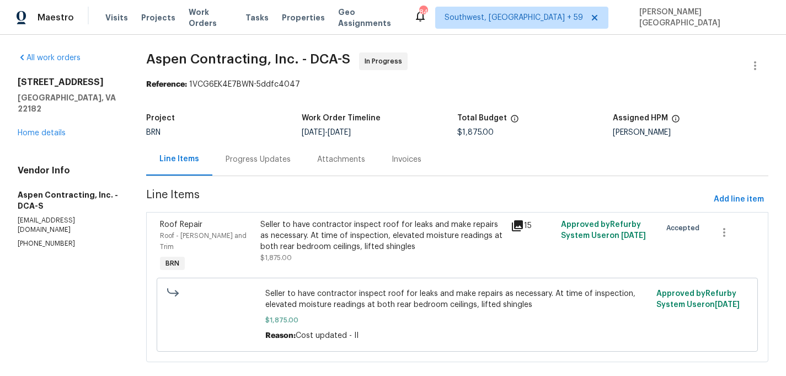
click at [261, 164] on div "Progress Updates" at bounding box center [258, 159] width 65 height 11
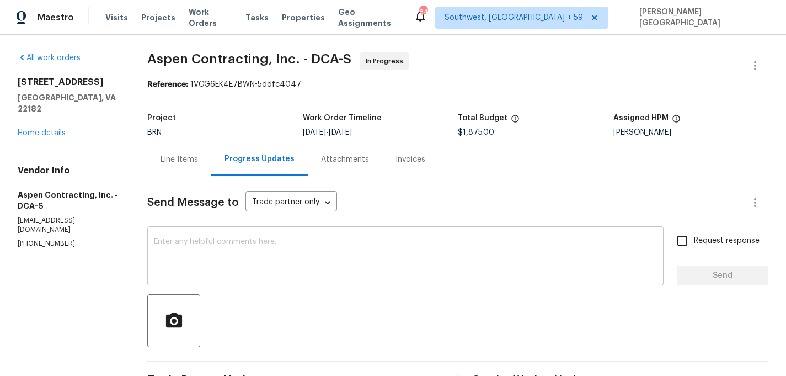
click at [175, 250] on textarea at bounding box center [405, 257] width 503 height 39
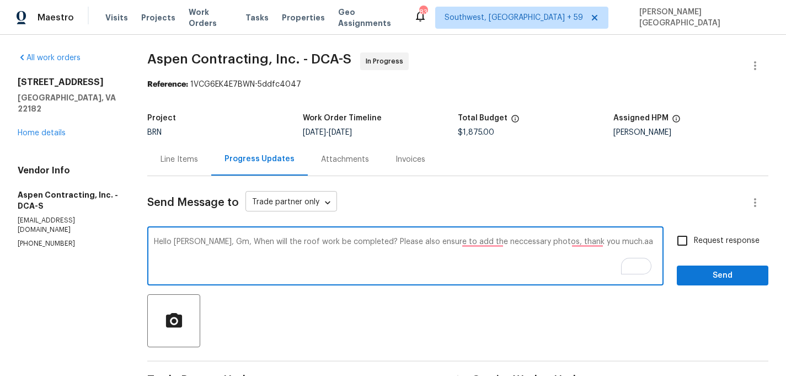
paste textarea "good morning. When will the roof work be completed? Please also make sure to up…"
type textarea "Hello [PERSON_NAME], good morning. When will the roof work be completed? Please…"
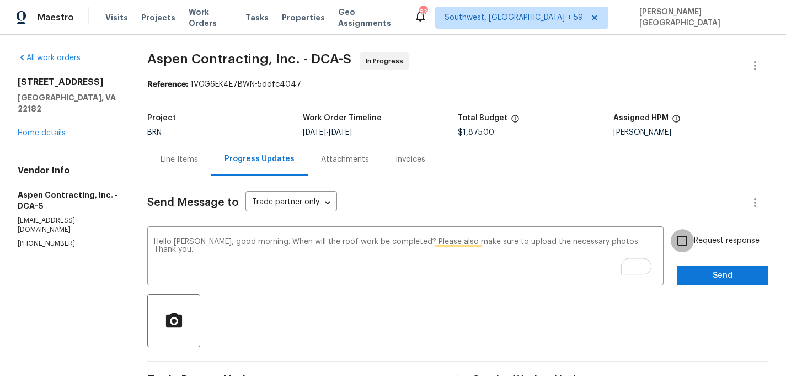
click at [686, 244] on input "Request response" at bounding box center [682, 240] width 23 height 23
checkbox input "true"
click at [706, 280] on span "Send" at bounding box center [723, 276] width 74 height 14
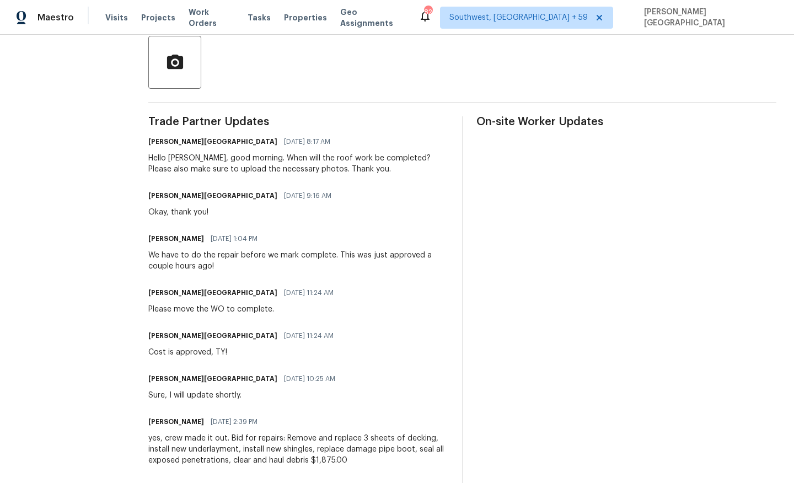
scroll to position [130, 0]
